Goal: Find specific page/section: Find specific page/section

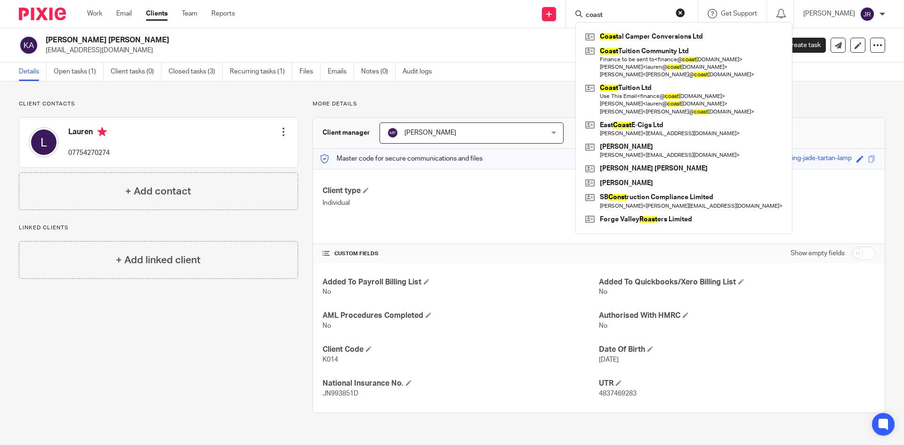
drag, startPoint x: 635, startPoint y: 12, endPoint x: 532, endPoint y: 13, distance: 103.6
click at [451, 12] on div "Send new email Create task Add client coast Coast al Camper Conversions Ltd Coa…" at bounding box center [576, 14] width 655 height 28
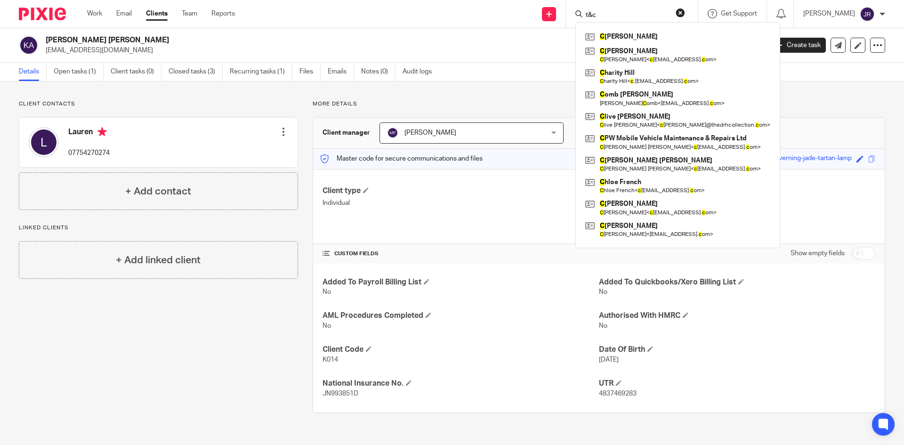
click button "submit" at bounding box center [0, 0] width 0 height 0
click at [451, 15] on input "t&c" at bounding box center [627, 15] width 85 height 8
click button "submit" at bounding box center [0, 0] width 0 height 0
click at [451, 15] on input "t&c" at bounding box center [627, 15] width 85 height 8
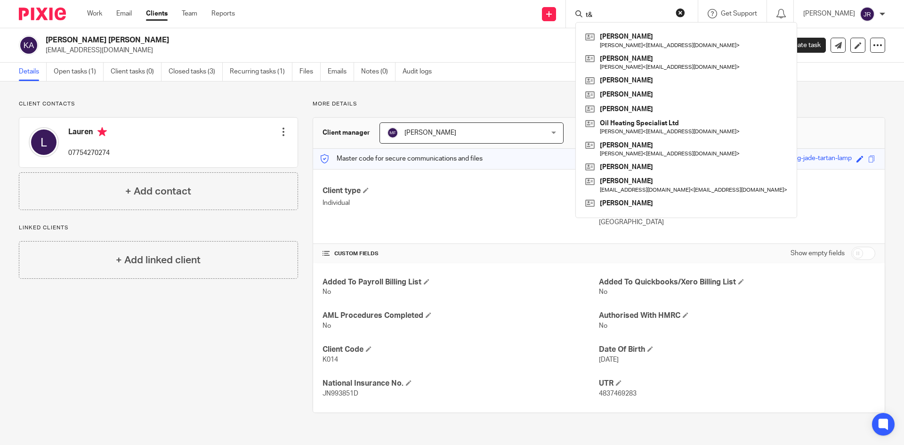
type input "t"
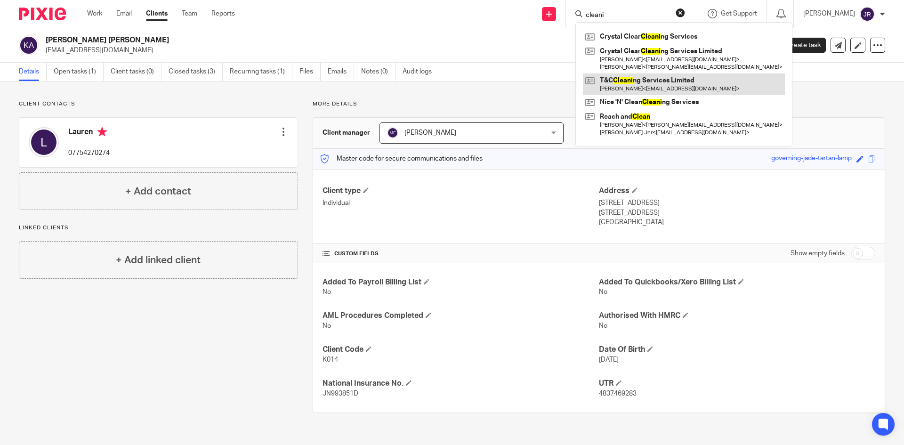
type input "cleani"
click at [451, 80] on link at bounding box center [684, 84] width 202 height 22
